Goal: Transaction & Acquisition: Purchase product/service

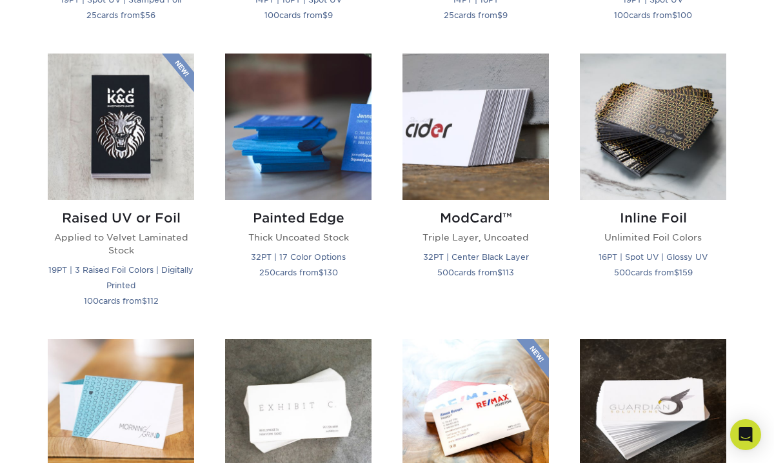
scroll to position [856, 0]
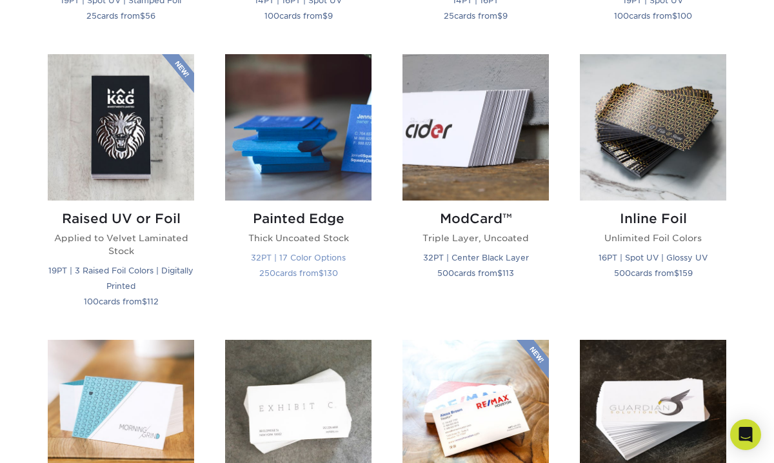
click at [286, 136] on img at bounding box center [298, 127] width 146 height 146
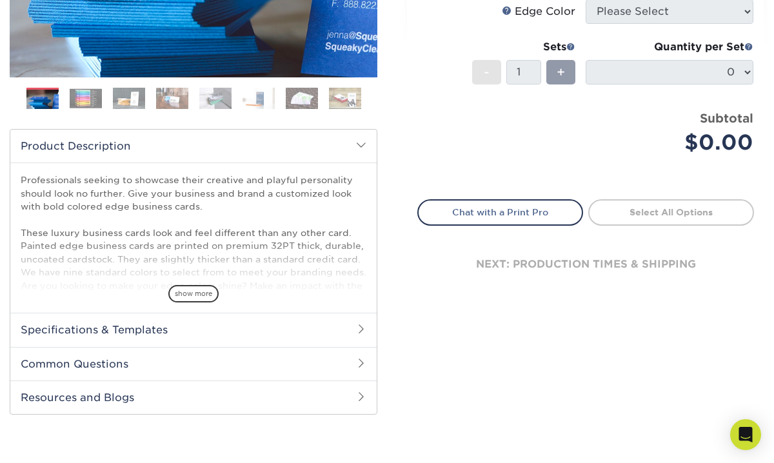
scroll to position [306, 0]
